Goal: Task Accomplishment & Management: Manage account settings

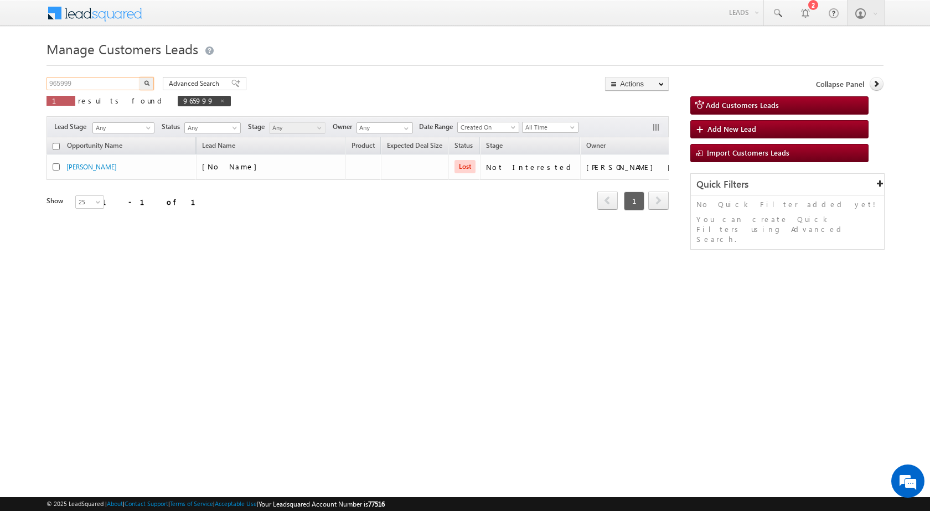
drag, startPoint x: 95, startPoint y: 83, endPoint x: 16, endPoint y: 94, distance: 80.5
click at [16, 94] on body "Menu Rubi Yadav sitar a7@ks erve." at bounding box center [465, 157] width 930 height 314
paste input "71161"
type input "971161"
click at [142, 84] on button "button" at bounding box center [147, 83] width 14 height 13
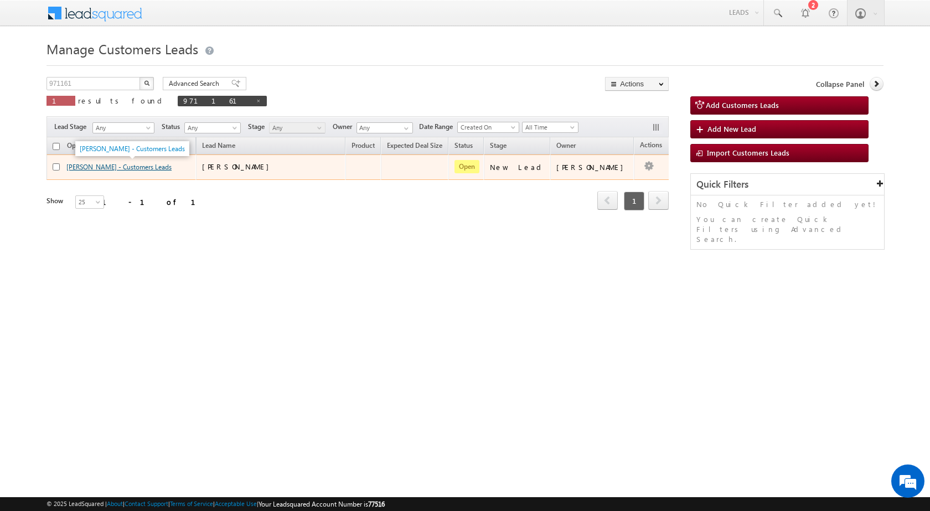
click at [122, 170] on link "Kiran Bala - Customers Leads" at bounding box center [118, 167] width 105 height 8
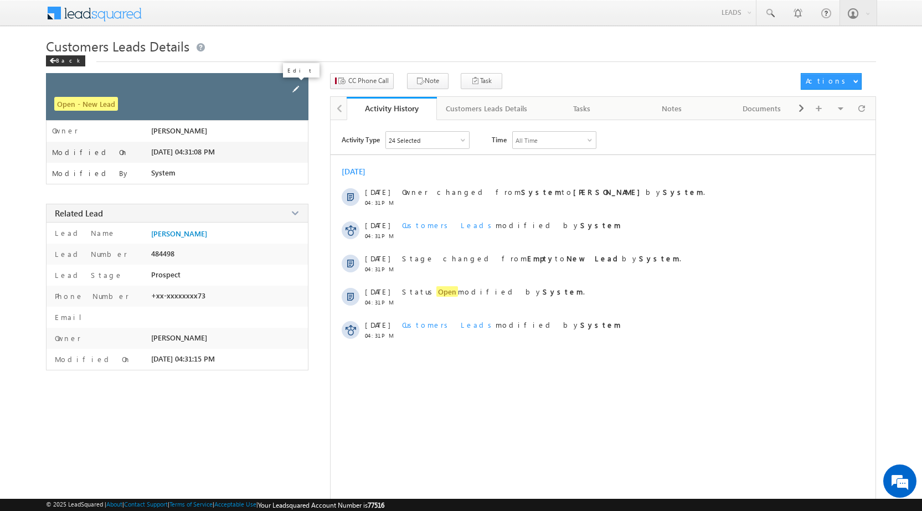
click at [296, 91] on span at bounding box center [296, 89] width 12 height 12
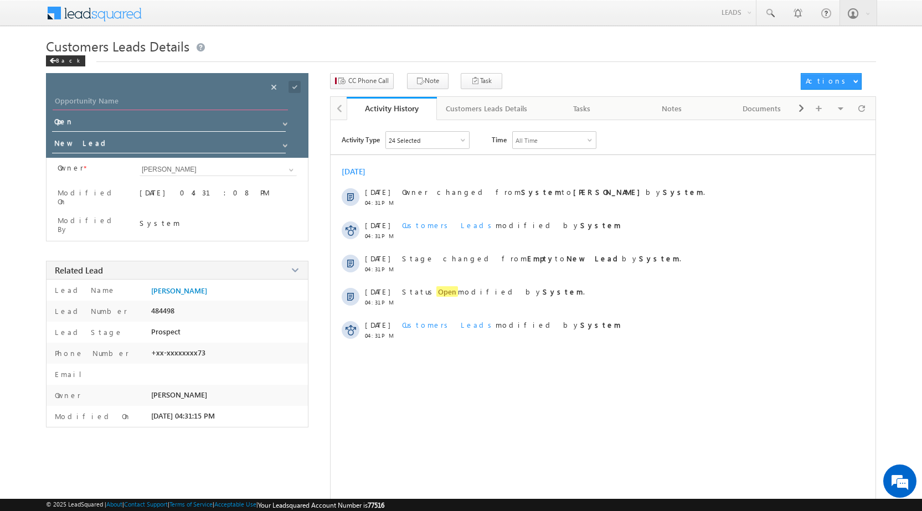
click at [79, 110] on input "Opportunity Name" at bounding box center [170, 103] width 235 height 16
paste input "[PERSON_NAME]"
type input "[PERSON_NAME]"
click at [291, 85] on span at bounding box center [294, 87] width 12 height 12
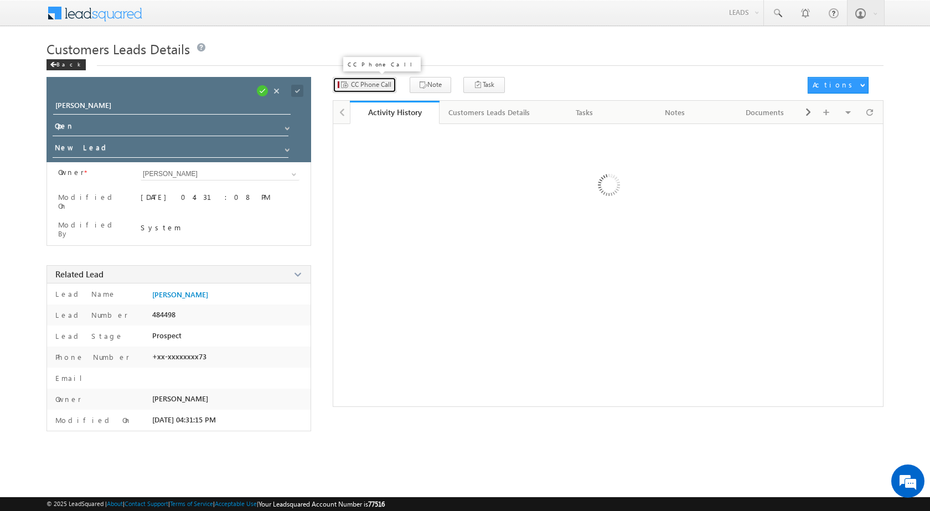
click at [384, 83] on span "CC Phone Call" at bounding box center [371, 85] width 40 height 10
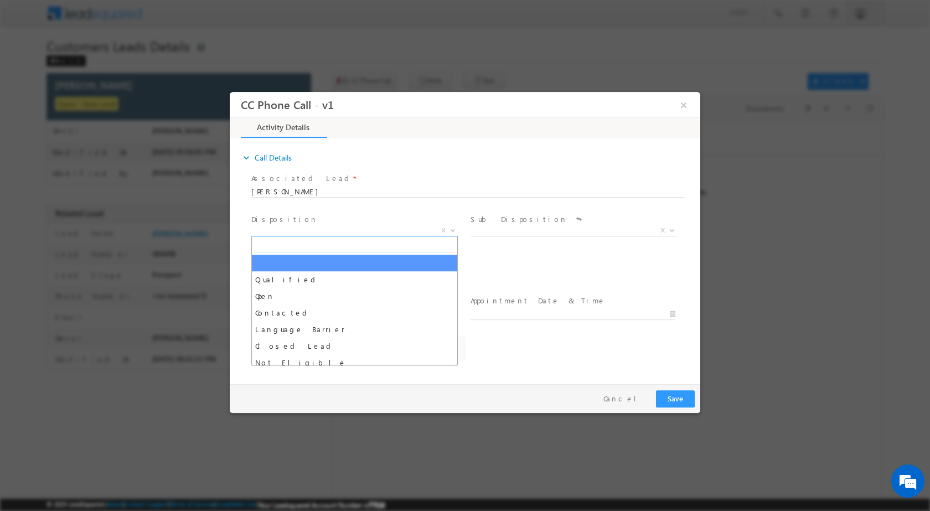
click at [452, 228] on b at bounding box center [453, 230] width 7 height 4
select select "Rose.Shyse+sgrl@leadsquared.com"
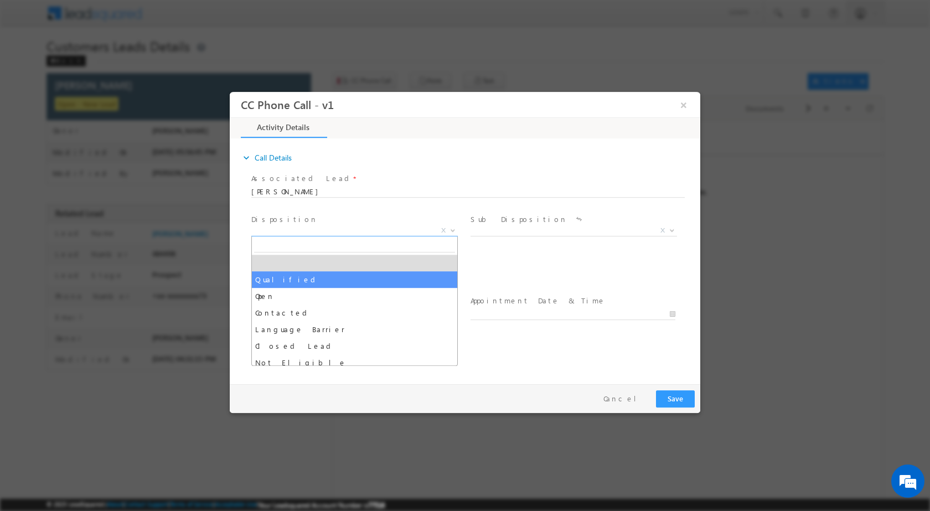
select select "Qualified"
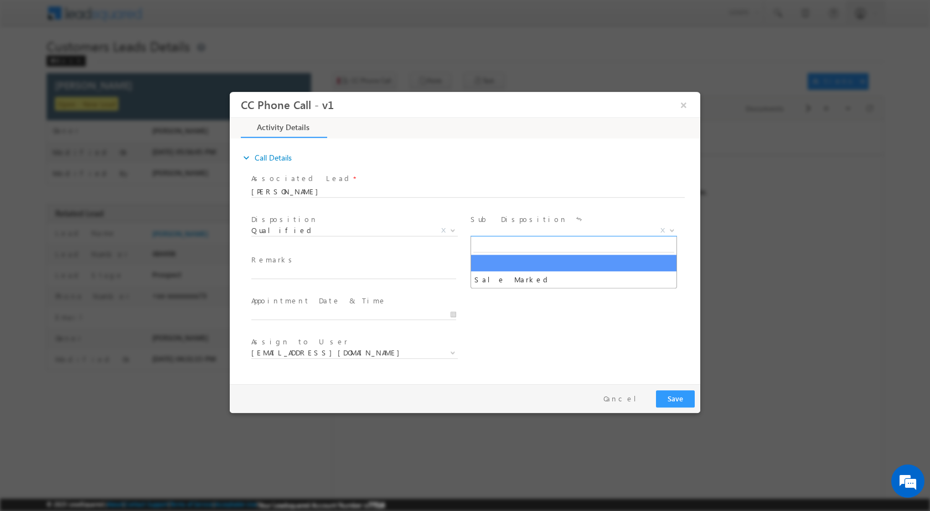
click at [668, 229] on span at bounding box center [671, 230] width 11 height 14
click at [667, 227] on span at bounding box center [671, 230] width 11 height 14
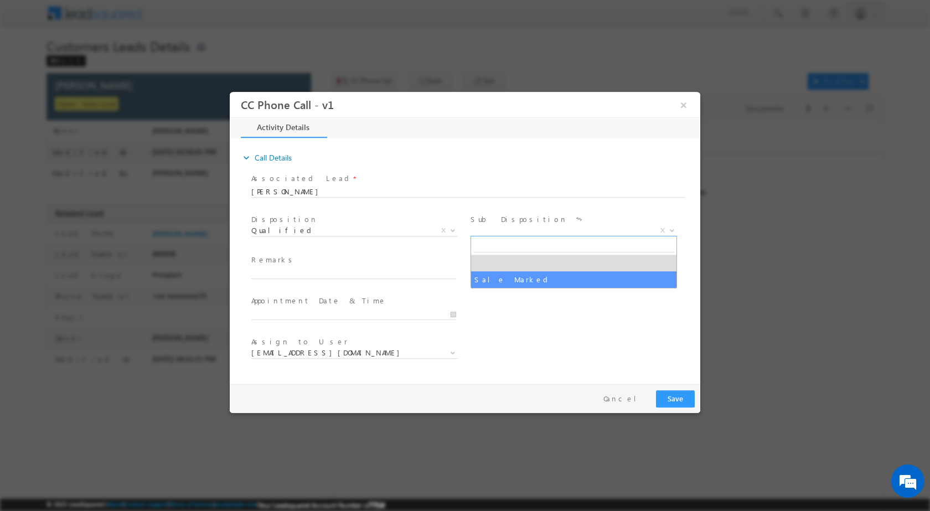
select select "Sale Marked"
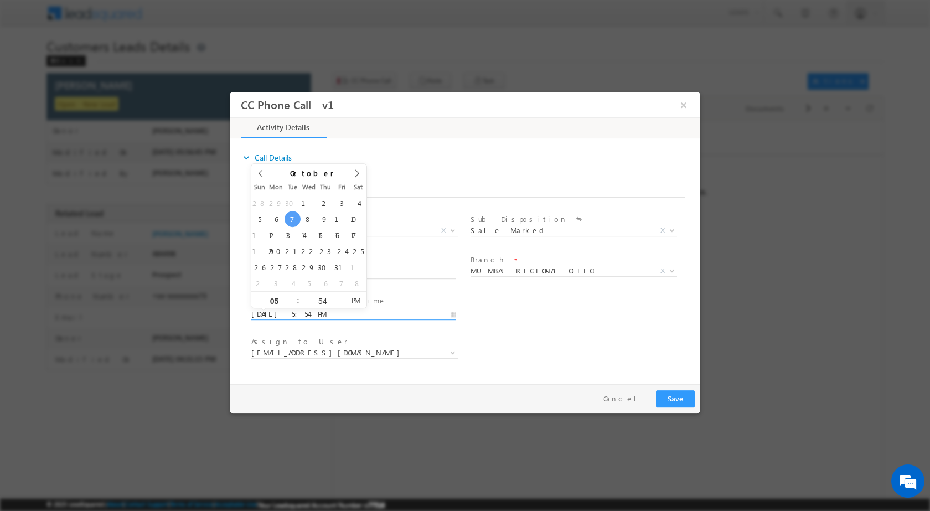
click at [456, 312] on input "10/07/2025 5:54 PM" at bounding box center [353, 313] width 205 height 11
type input "10/07/2025 5:54 PM"
click at [322, 302] on input "54" at bounding box center [323, 300] width 46 height 7
type input "00"
type input "10/07/2025 5:00 PM"
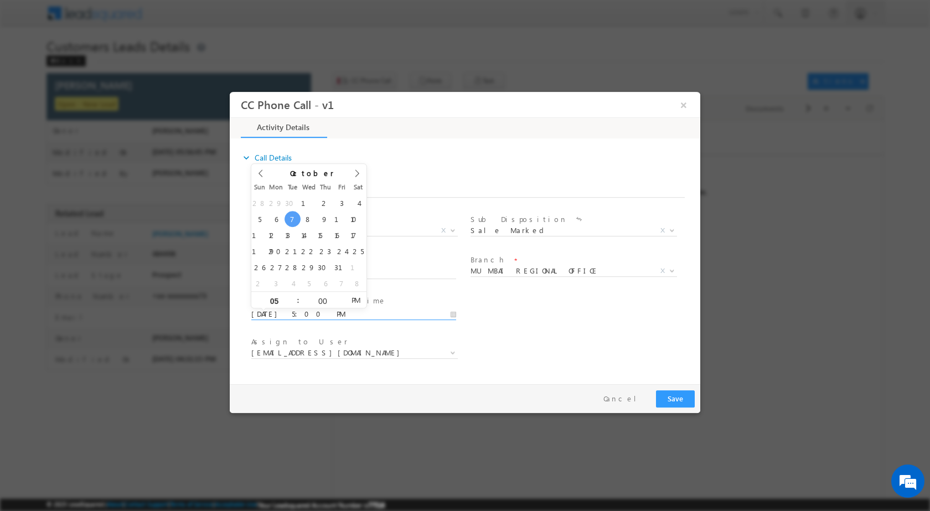
click at [609, 356] on div "Assign to User * Rose.Shyse+sgrl@leadsquared.com Rose.Shyse+sgrl@leadsquared.com" at bounding box center [474, 353] width 451 height 41
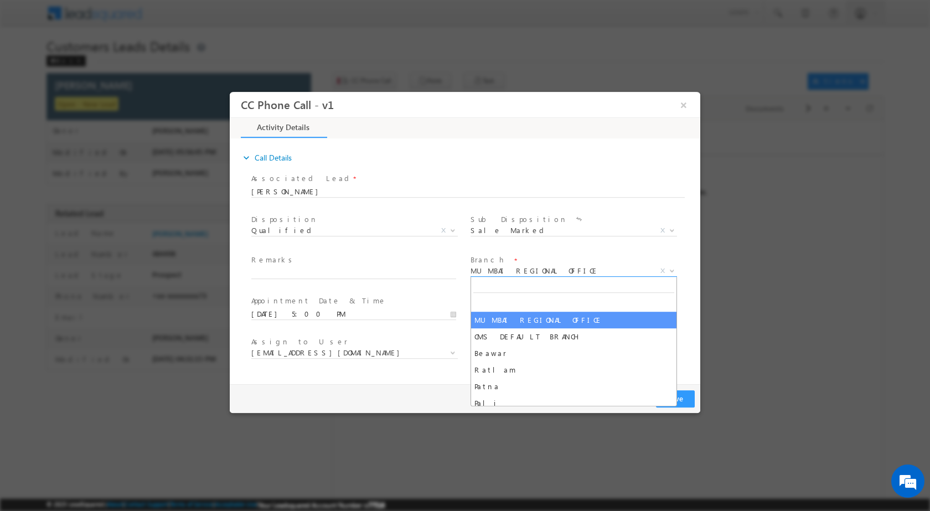
click at [671, 268] on b at bounding box center [672, 270] width 7 height 4
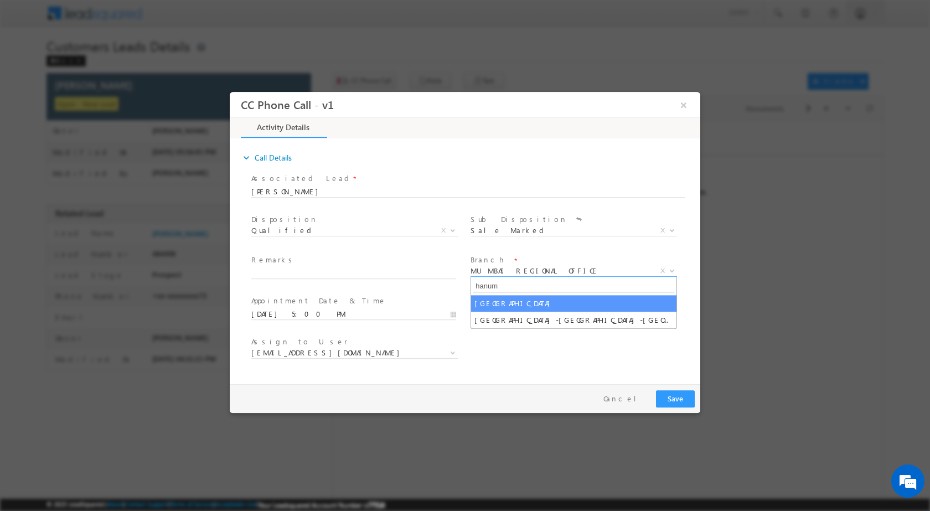
type input "hanum"
select select "[GEOGRAPHIC_DATA]"
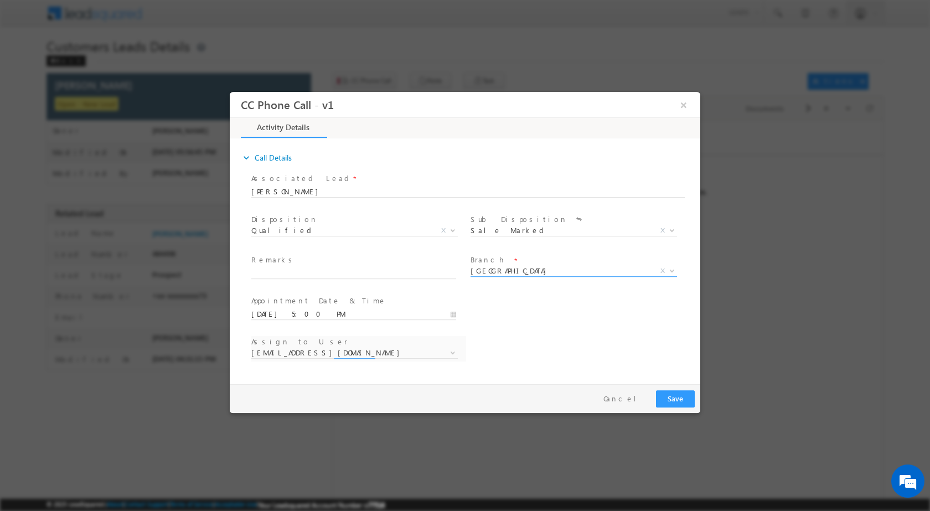
select select "[PERSON_NAME][EMAIL_ADDRESS][PERSON_NAME][DOMAIN_NAME]"
click at [395, 270] on input "text" at bounding box center [353, 272] width 205 height 11
paste input "07/10-Customer name is Kiran Bala property addres is 335803 HANUMANGARH Interes…"
type input "07/10-Customer name is Kiran Bala property addres is 335803 HANUMANGARH Interes…"
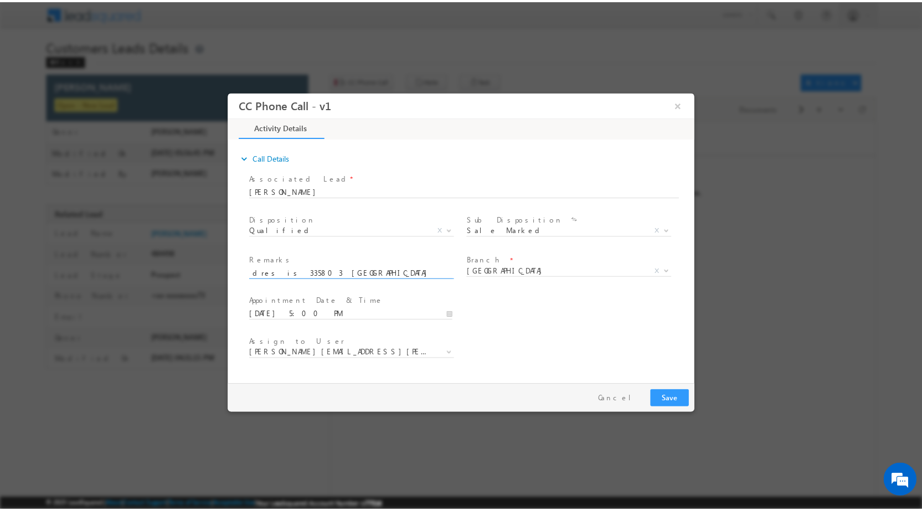
scroll to position [0, 0]
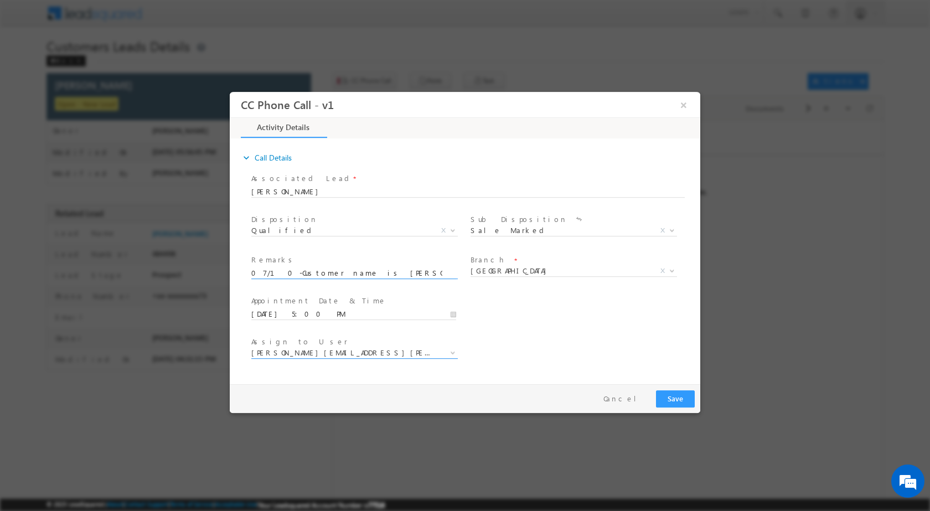
click at [448, 353] on span at bounding box center [451, 352] width 11 height 14
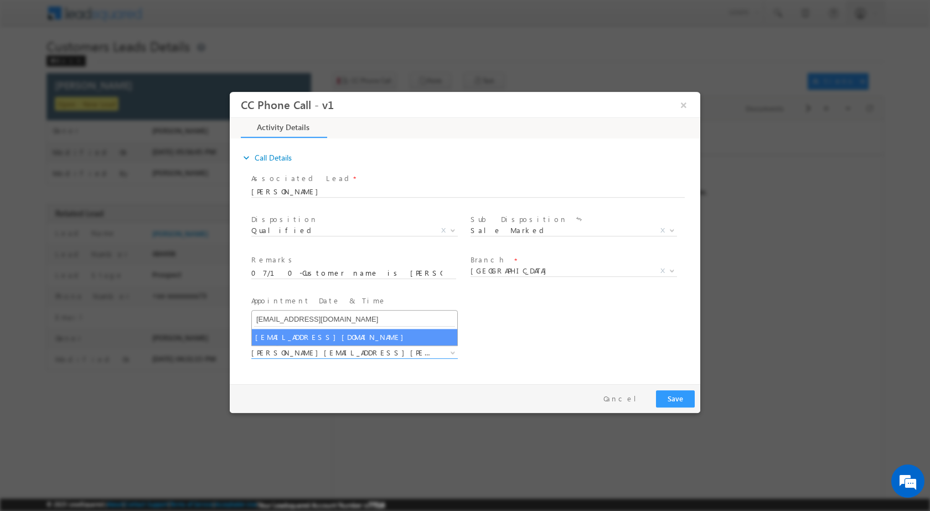
type input "[EMAIL_ADDRESS][DOMAIN_NAME]"
select select "[EMAIL_ADDRESS][DOMAIN_NAME]"
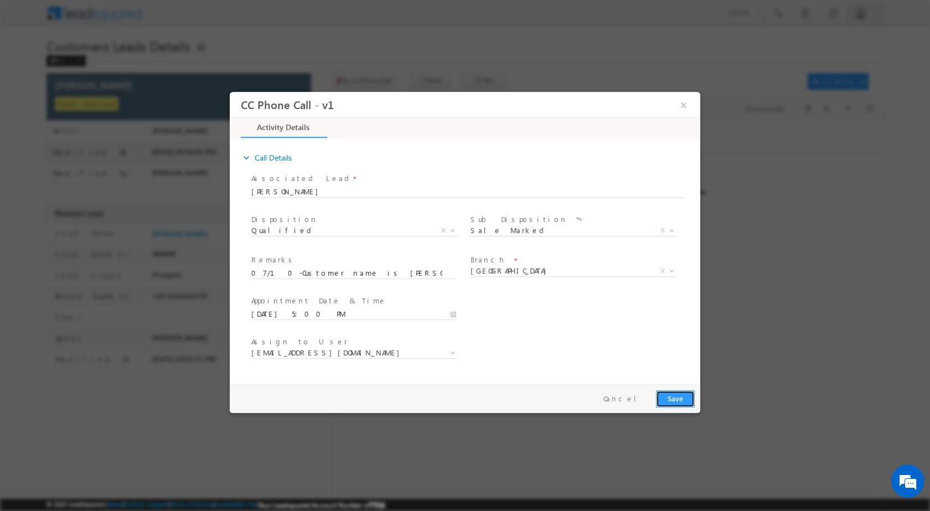
click at [686, 400] on button "Save" at bounding box center [675, 398] width 39 height 17
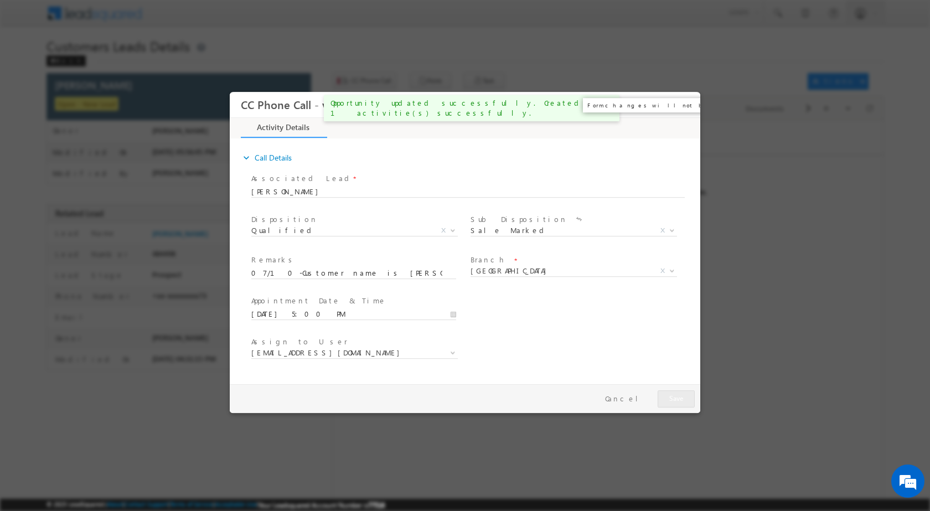
click at [683, 106] on button "×" at bounding box center [683, 104] width 19 height 20
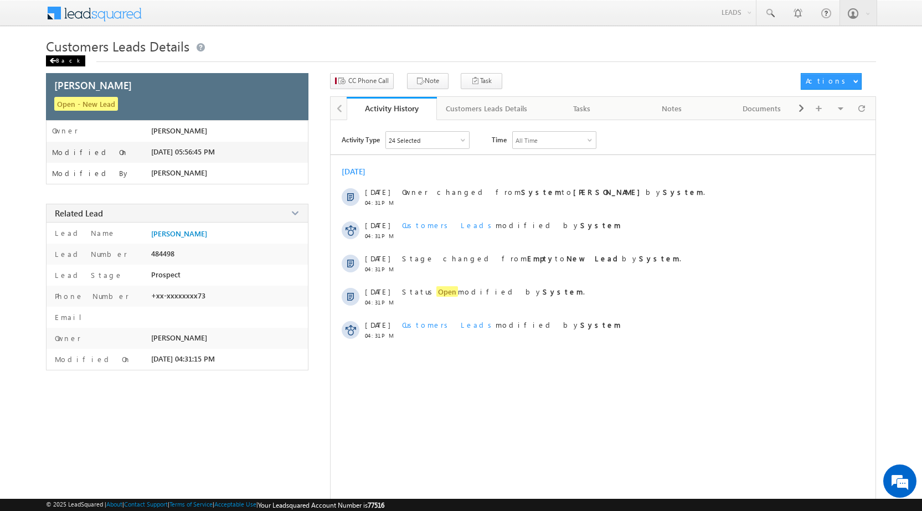
click at [55, 59] on span at bounding box center [52, 61] width 7 height 6
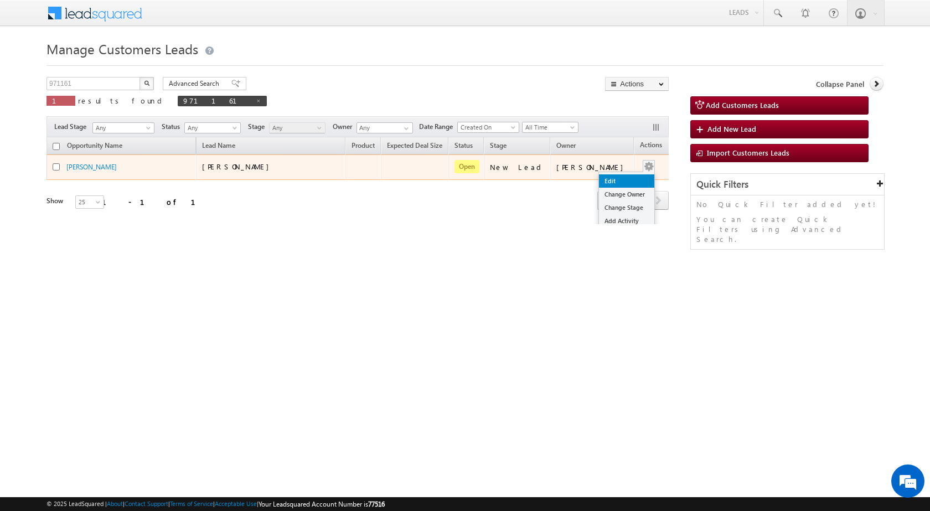
click at [614, 176] on link "Edit" at bounding box center [626, 180] width 55 height 13
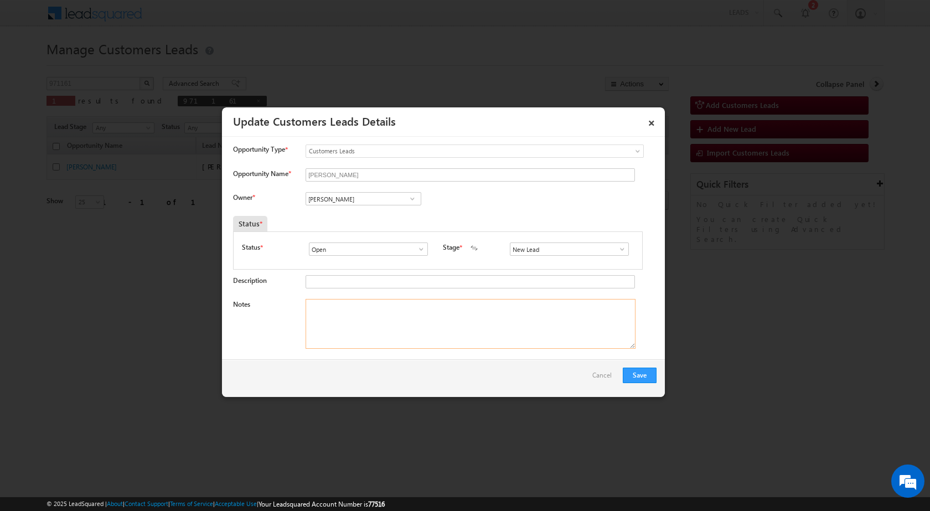
click at [441, 308] on textarea "Notes" at bounding box center [471, 324] width 330 height 50
paste textarea "[EMAIL_ADDRESS][DOMAIN_NAME]"
type textarea "[EMAIL_ADDRESS][DOMAIN_NAME]"
click at [410, 202] on span at bounding box center [412, 198] width 11 height 9
paste input "[EMAIL_ADDRESS][DOMAIN_NAME]"
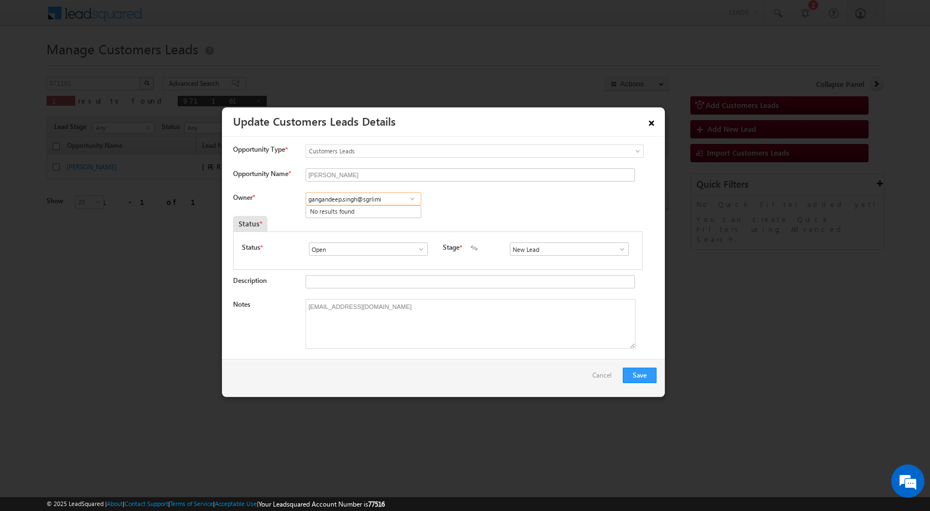
type input "gangandeep.singh@sgrlimi"
click at [657, 122] on link "×" at bounding box center [651, 120] width 19 height 19
